Goal: Information Seeking & Learning: Learn about a topic

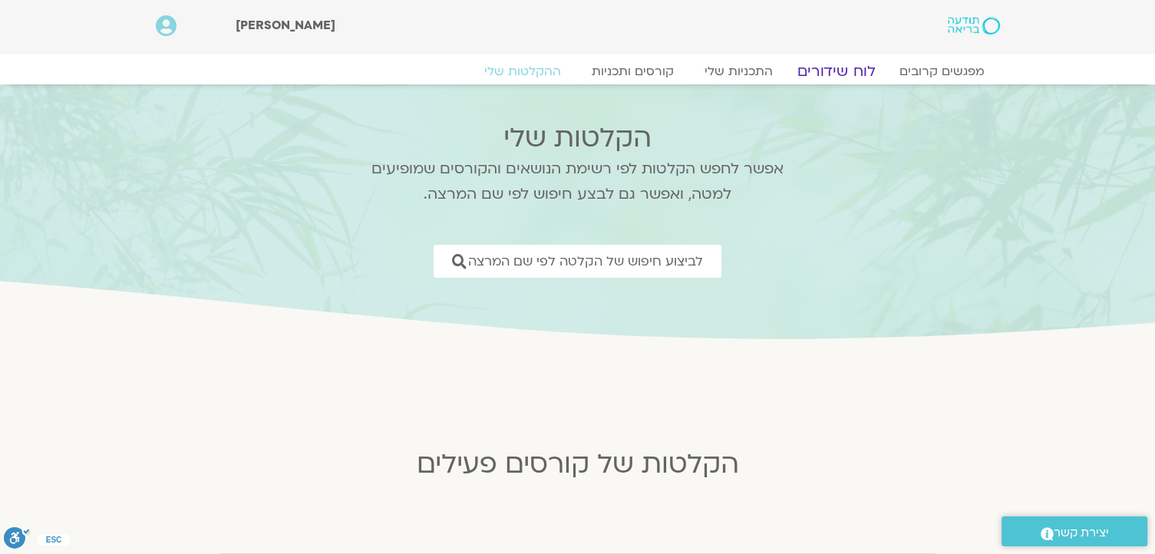
click at [847, 65] on link "לוח שידורים" at bounding box center [835, 71] width 115 height 18
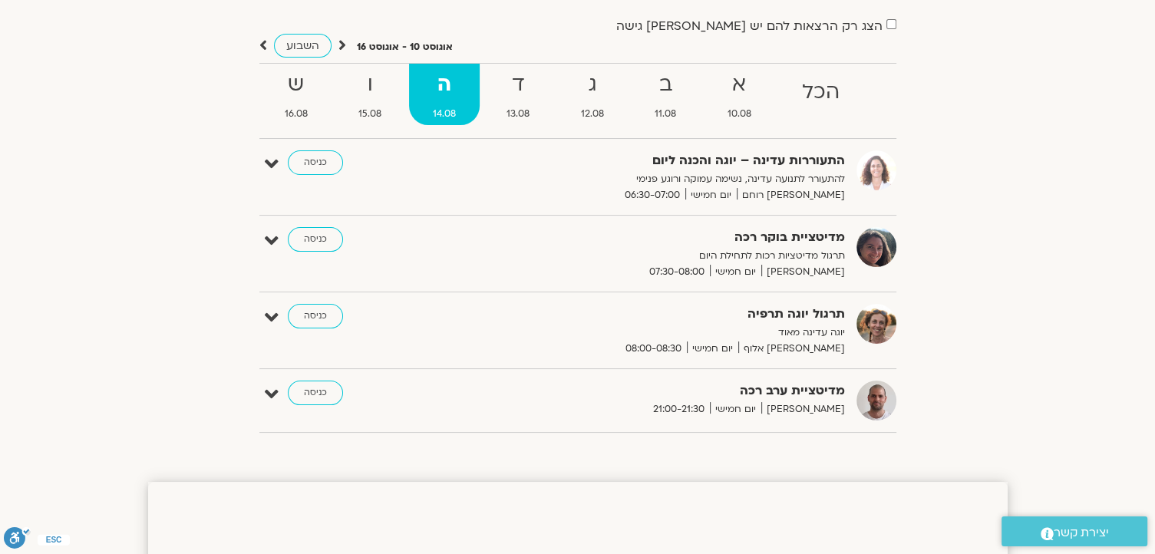
scroll to position [18, 0]
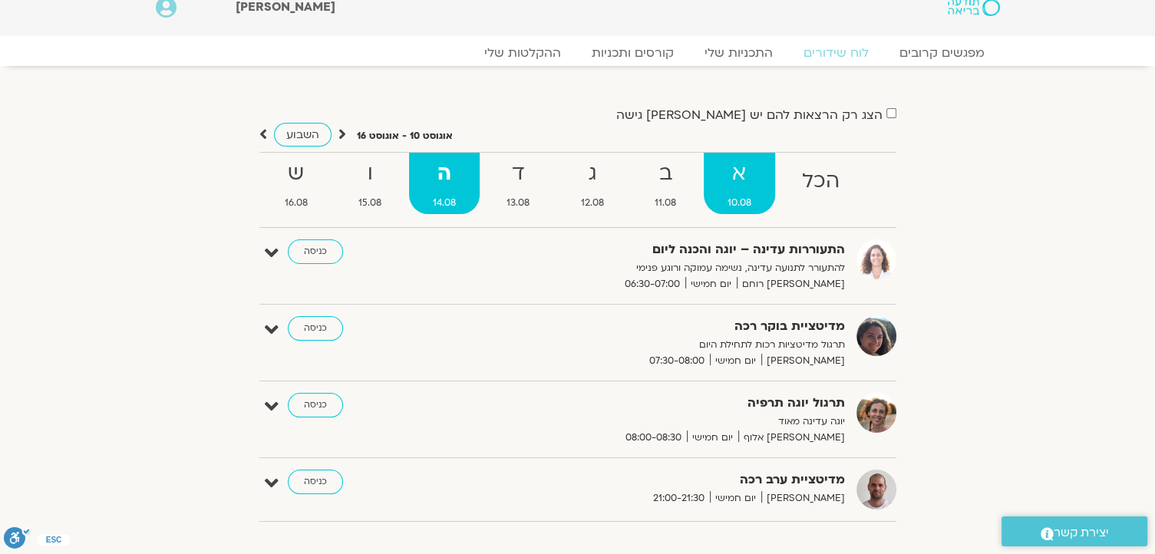
click at [747, 180] on strong "א" at bounding box center [740, 174] width 72 height 35
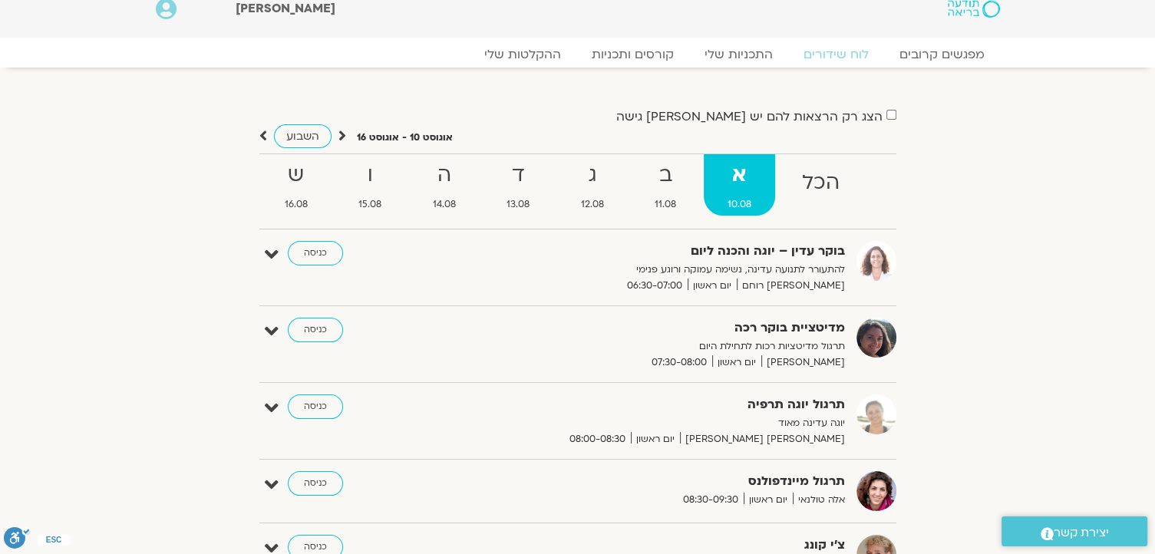
scroll to position [0, 0]
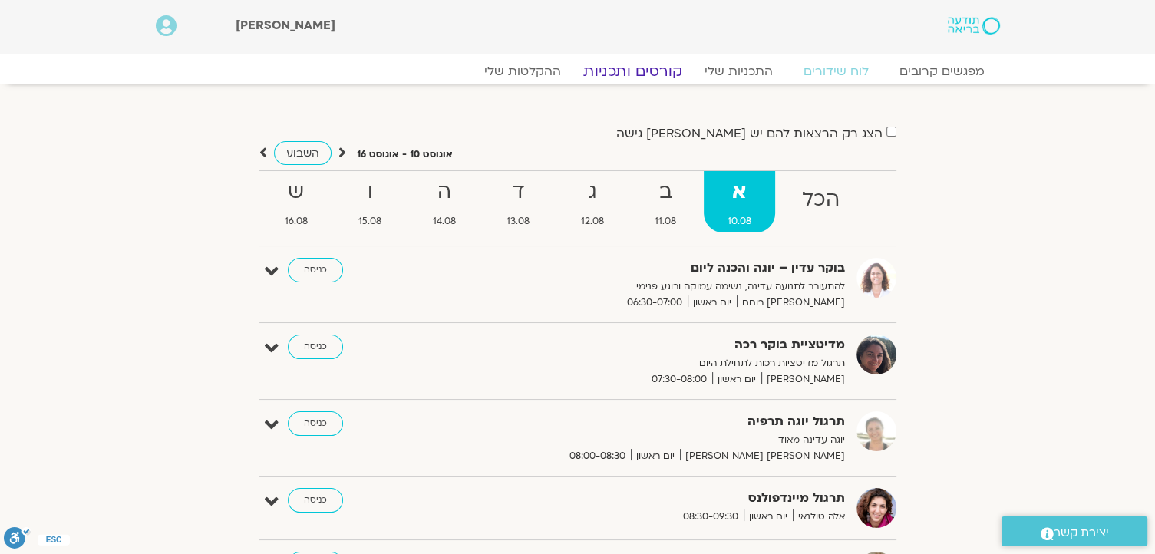
click at [645, 68] on link "קורסים ותכניות" at bounding box center [632, 71] width 135 height 18
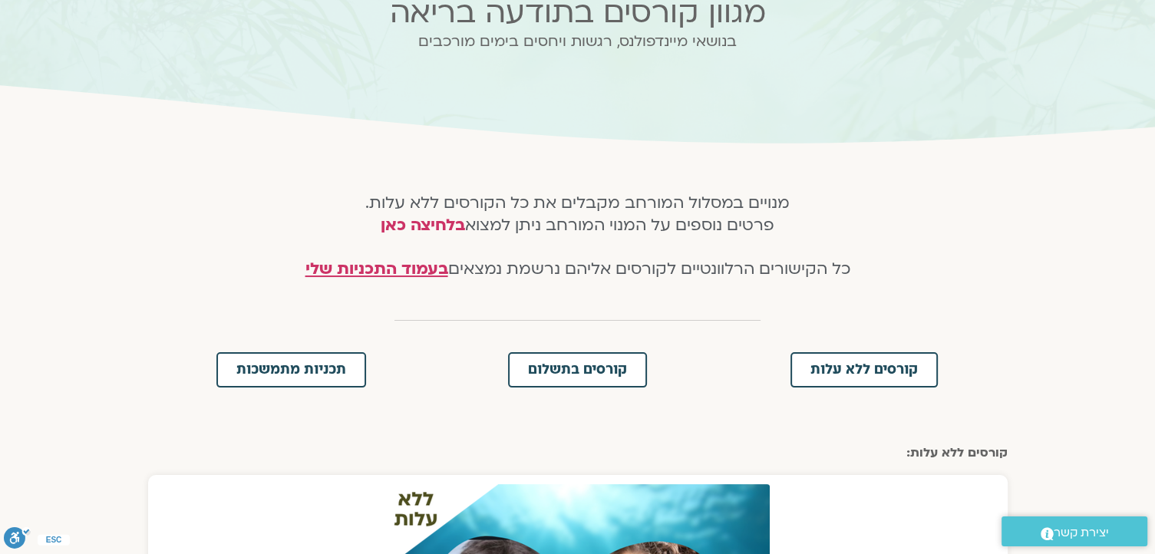
scroll to position [153, 0]
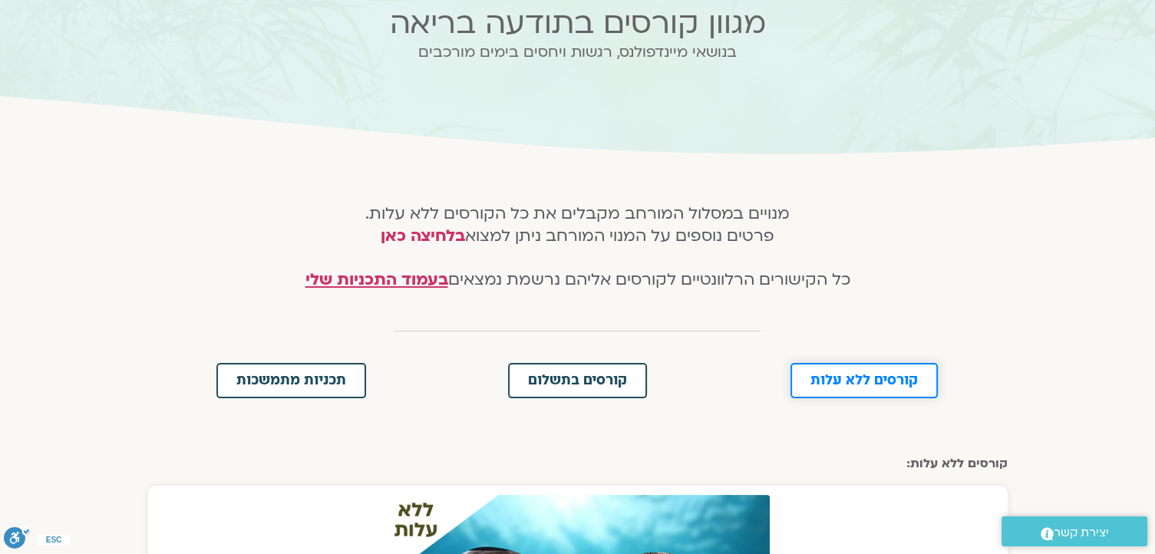
click at [904, 375] on span "קורסים ללא עלות" at bounding box center [863, 381] width 107 height 14
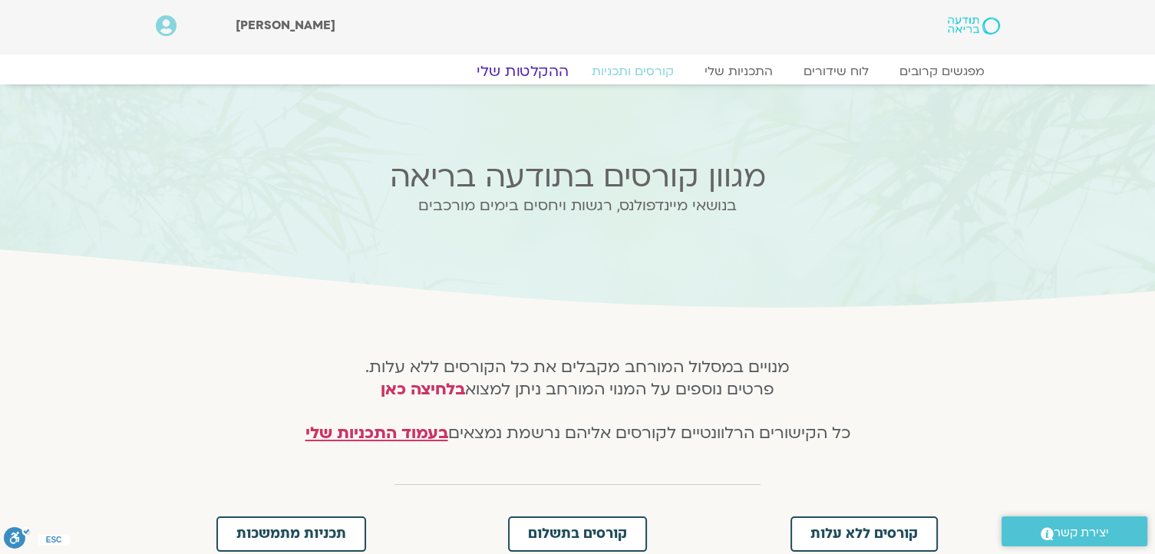
click at [532, 68] on link "ההקלטות שלי" at bounding box center [522, 71] width 129 height 18
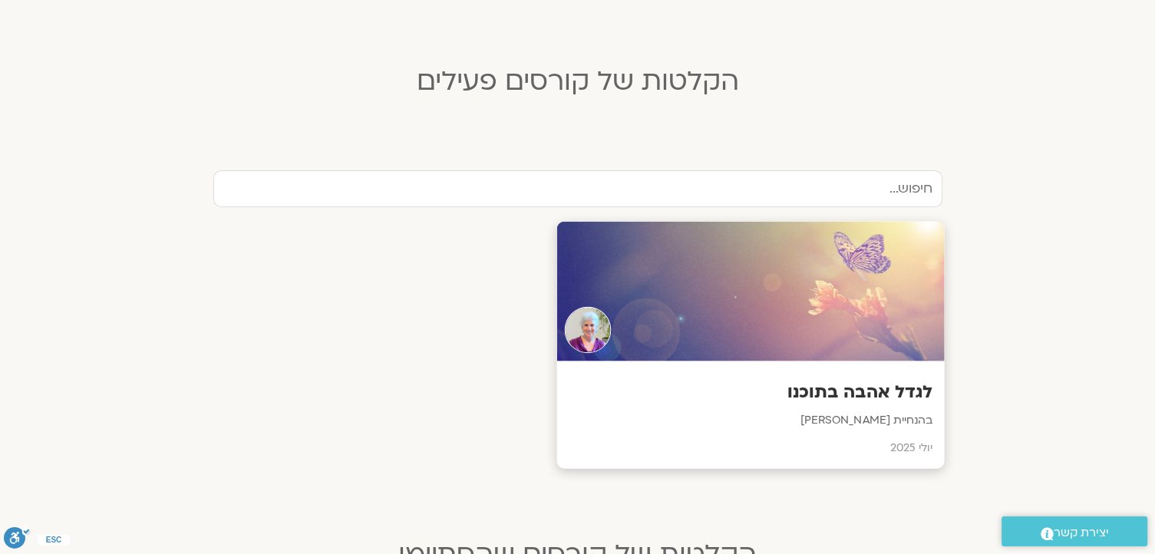
scroll to position [384, 0]
click at [822, 388] on h3 "לגדל אהבה בתוכנו" at bounding box center [750, 392] width 364 height 24
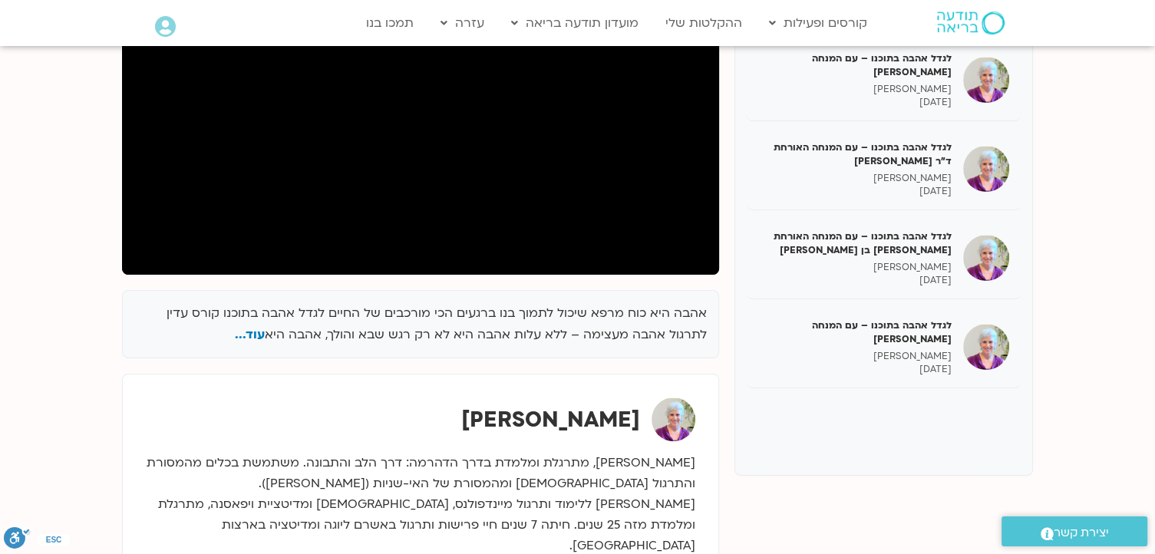
scroll to position [230, 0]
